Goal: Task Accomplishment & Management: Complete application form

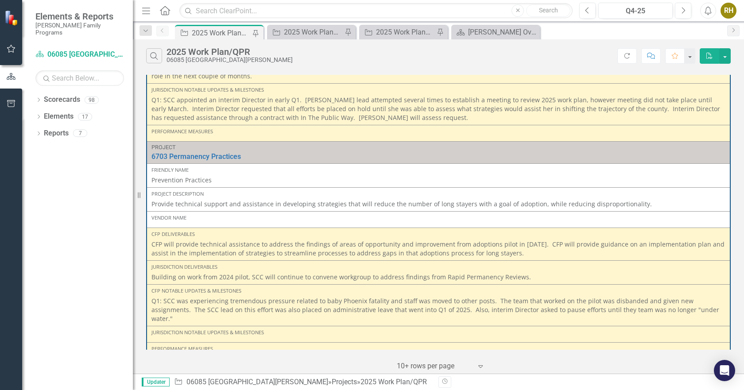
scroll to position [261, 0]
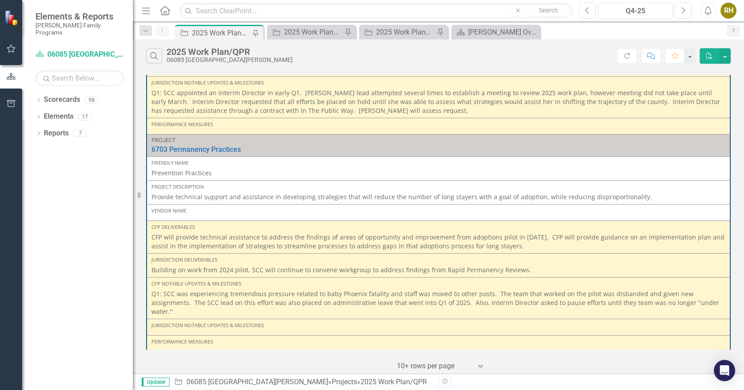
click at [686, 290] on p "Q1: SCC was experiencing tremendous pressure related to baby Phoenix fatality a…" at bounding box center [438, 303] width 574 height 27
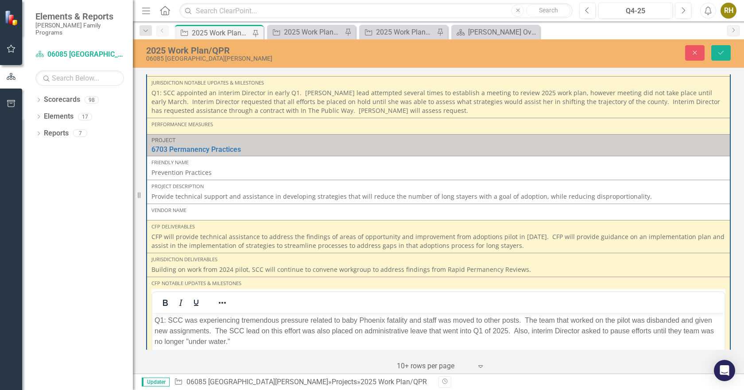
scroll to position [0, 0]
click at [164, 357] on body "Q1: SCC was experiencing tremendous pressure related to baby Phoenix fatality a…" at bounding box center [438, 379] width 572 height 133
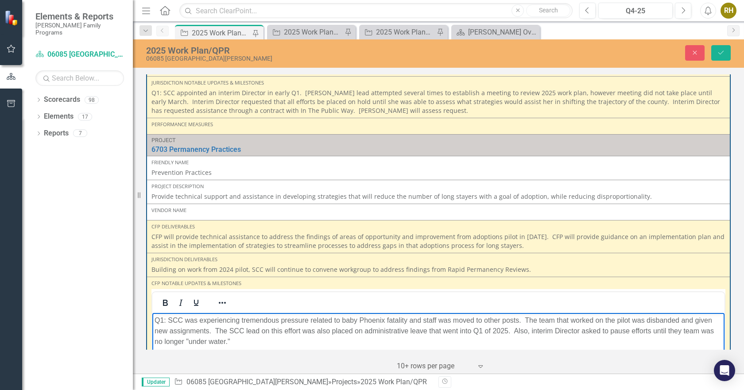
click at [244, 344] on p "Q1: SCC was experiencing tremendous pressure related to baby Phoenix fatality a…" at bounding box center [439, 331] width 568 height 32
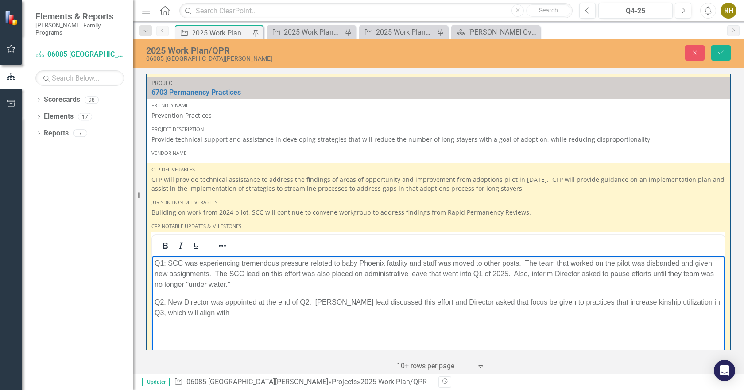
scroll to position [297, 0]
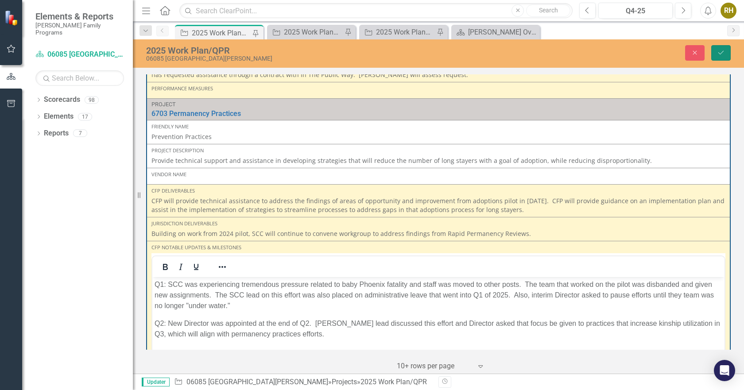
click at [719, 53] on icon "Save" at bounding box center [721, 53] width 8 height 6
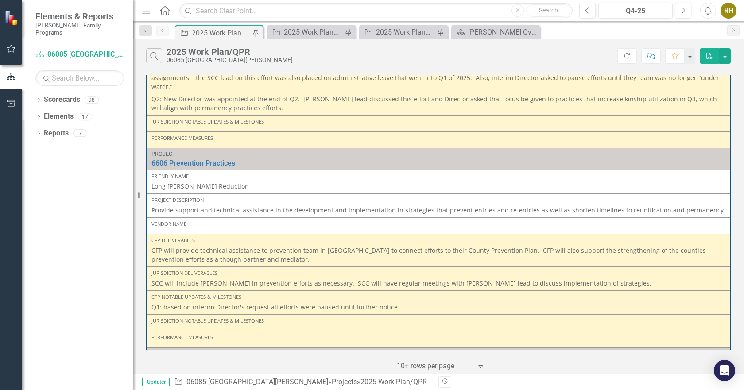
scroll to position [492, 0]
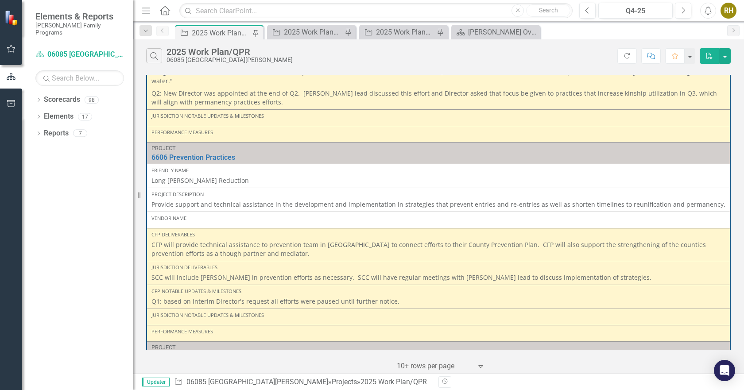
click at [421, 297] on p "Q1: based on interim Director's request all efforts were paused until further n…" at bounding box center [438, 301] width 574 height 9
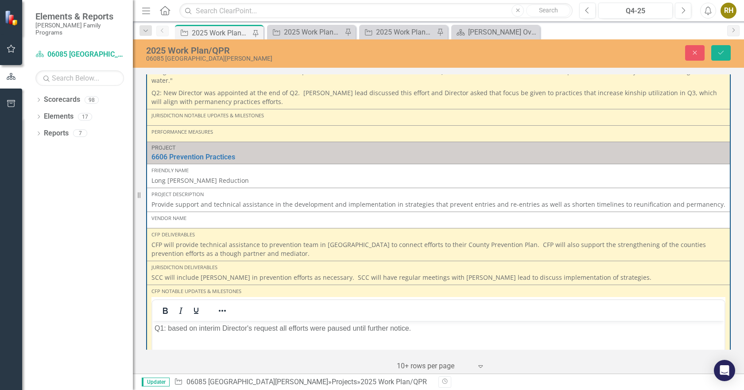
scroll to position [0, 0]
click at [170, 348] on body "Q1: based on interim Director's request all efforts were paused until further n…" at bounding box center [438, 387] width 572 height 133
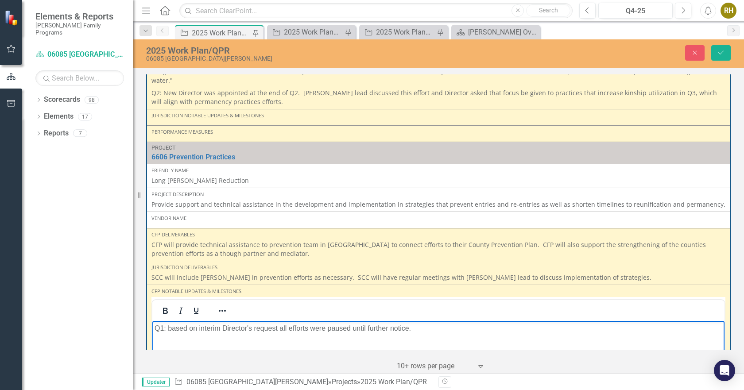
click at [470, 328] on p "Q1: based on interim Director's request all efforts were paused until further n…" at bounding box center [439, 328] width 568 height 11
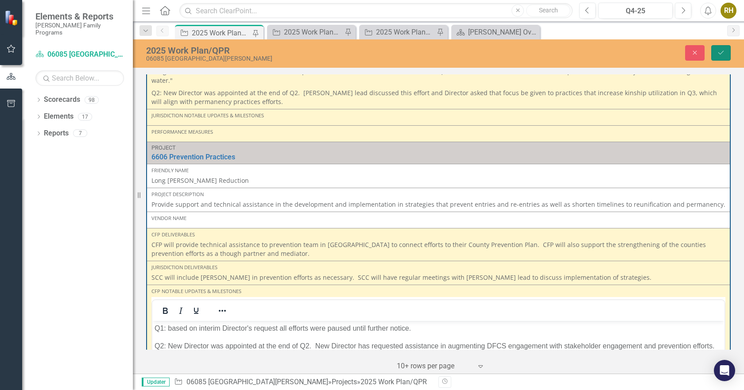
click at [717, 50] on icon "Save" at bounding box center [721, 53] width 8 height 6
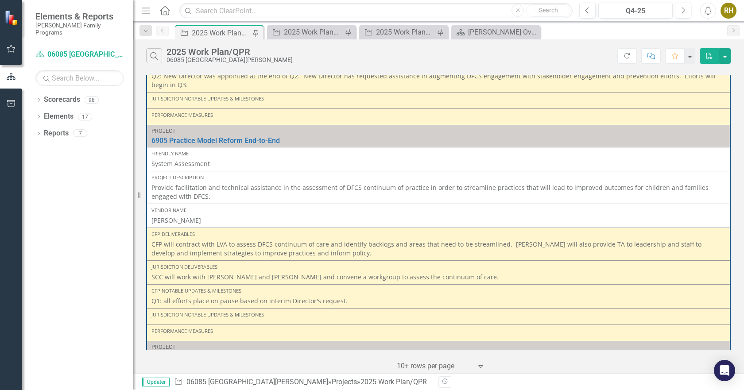
scroll to position [720, 0]
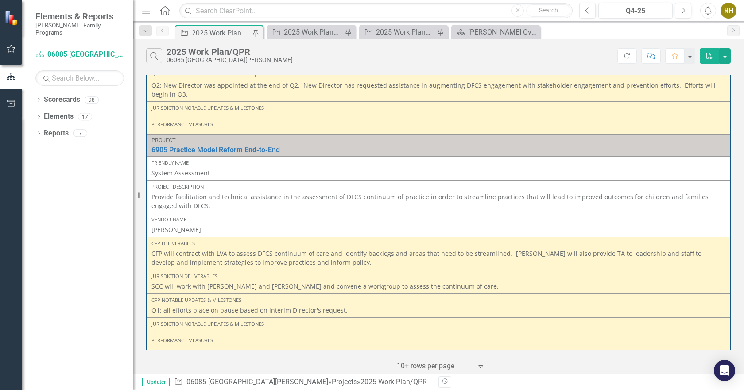
click at [367, 306] on p "Q1: all efforts place on pause based on interim Director's request." at bounding box center [438, 310] width 574 height 9
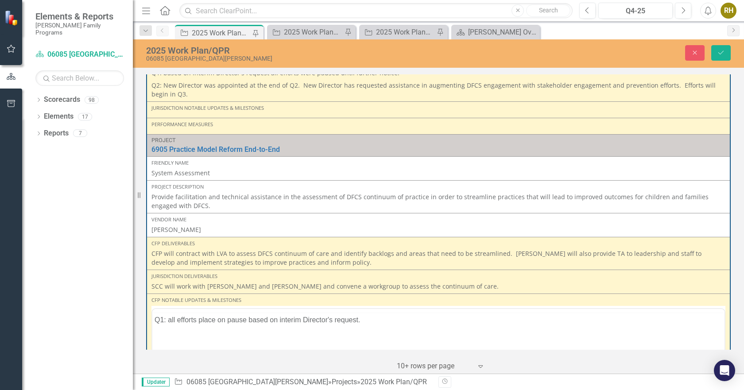
scroll to position [0, 0]
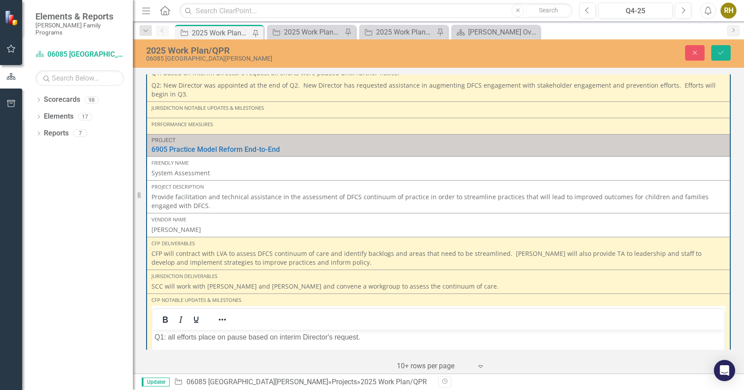
click at [171, 353] on body "Q1: all efforts place on pause based on interim Director's request." at bounding box center [438, 395] width 572 height 133
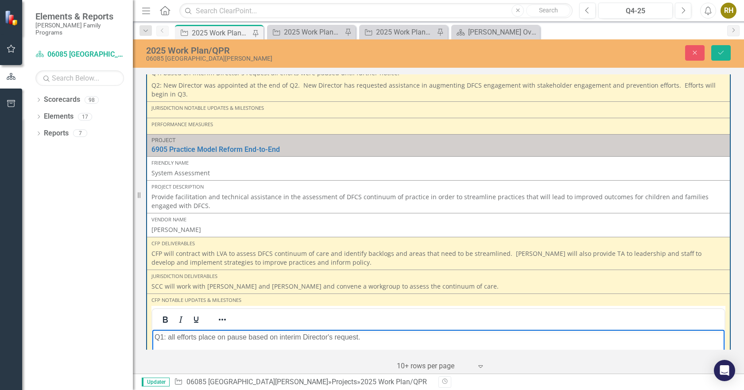
click at [372, 337] on p "Q1: all efforts place on pause based on interim Director's request." at bounding box center [439, 337] width 568 height 11
click at [720, 52] on icon "Save" at bounding box center [721, 53] width 8 height 6
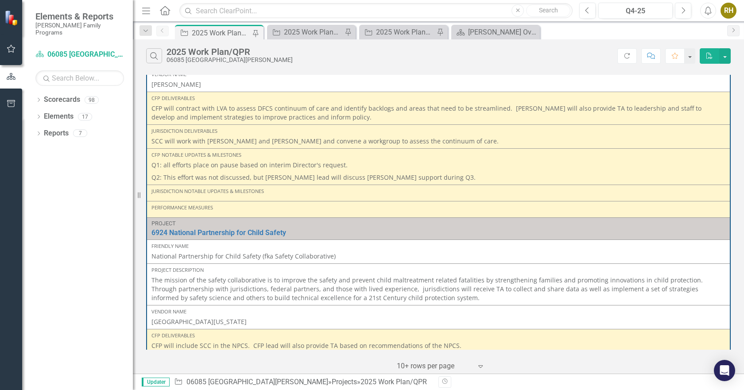
scroll to position [924, 0]
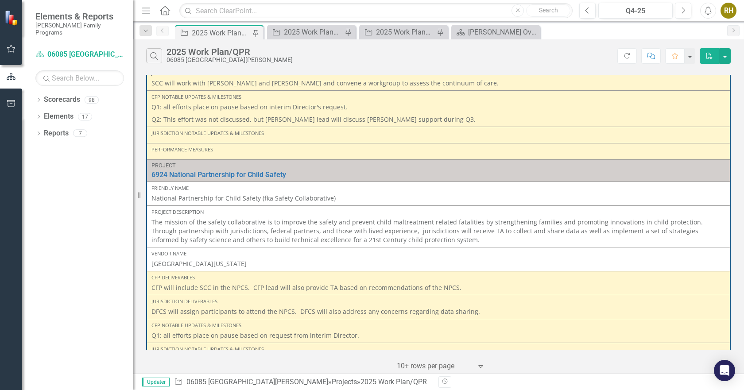
click at [383, 331] on p "Q1: all efforts place on pause based on request from interim Director." at bounding box center [438, 335] width 574 height 9
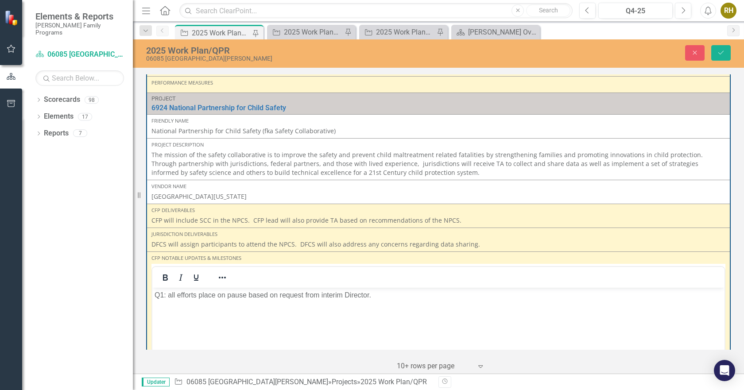
scroll to position [999, 0]
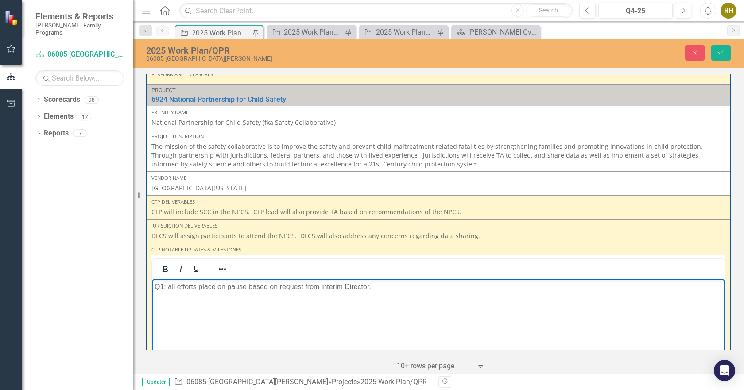
click at [164, 308] on body "Q1: all efforts place on pause based on request from interim Director." at bounding box center [438, 345] width 572 height 133
click at [385, 290] on p "Q1: all efforts place on pause based on request from interim Director." at bounding box center [439, 287] width 568 height 11
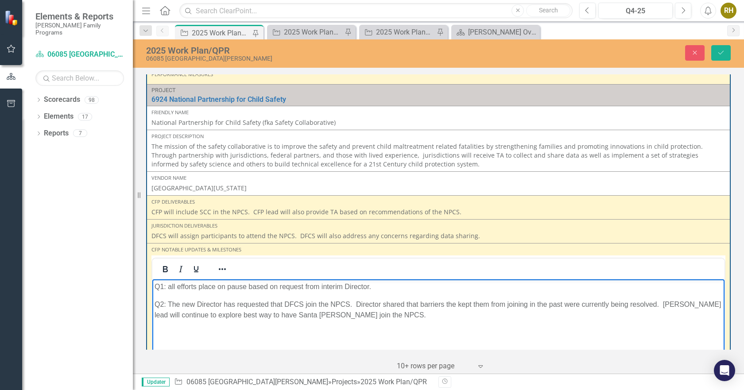
scroll to position [1118, 0]
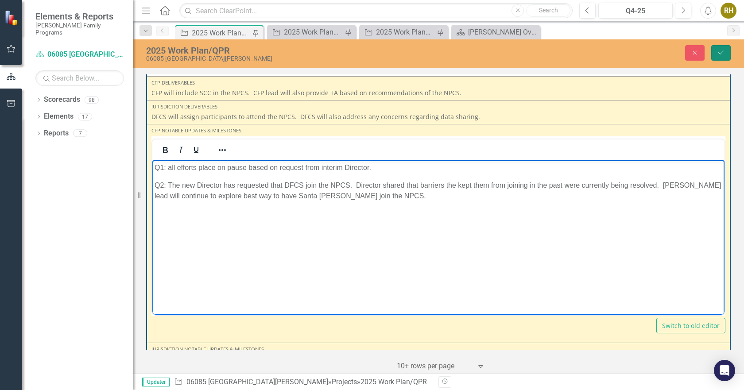
click at [721, 54] on icon "Save" at bounding box center [721, 53] width 8 height 6
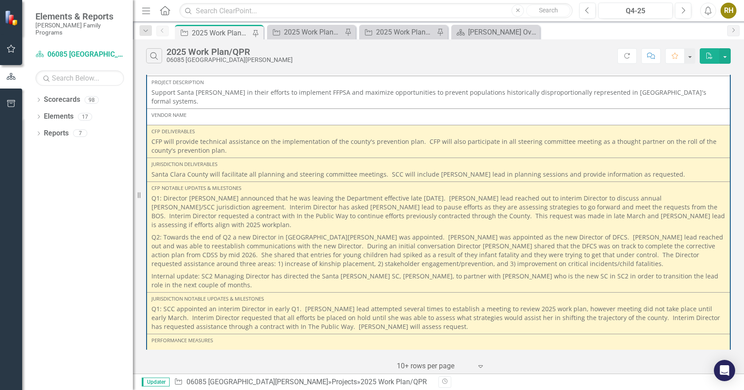
scroll to position [0, 0]
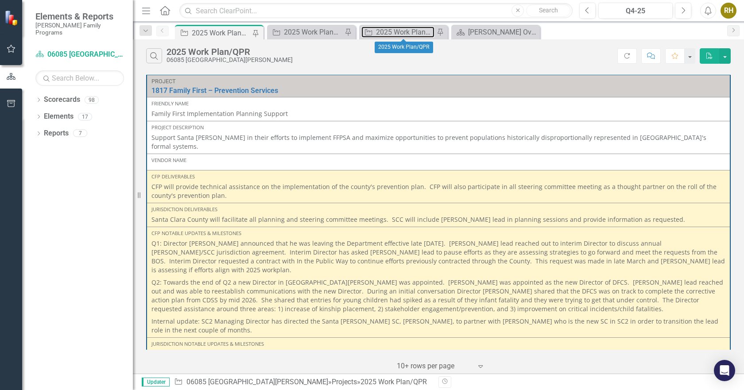
click at [395, 34] on div "2025 Work Plan/QPR" at bounding box center [405, 32] width 58 height 11
